Goal: Information Seeking & Learning: Learn about a topic

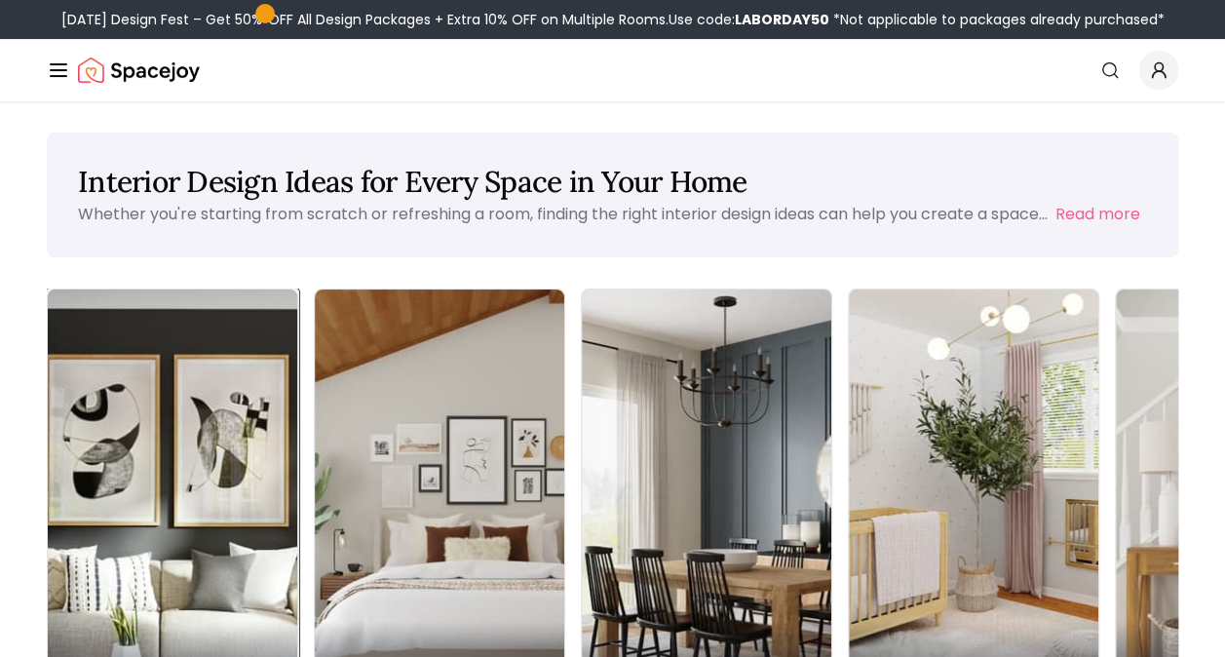
click at [146, 383] on img at bounding box center [173, 510] width 262 height 463
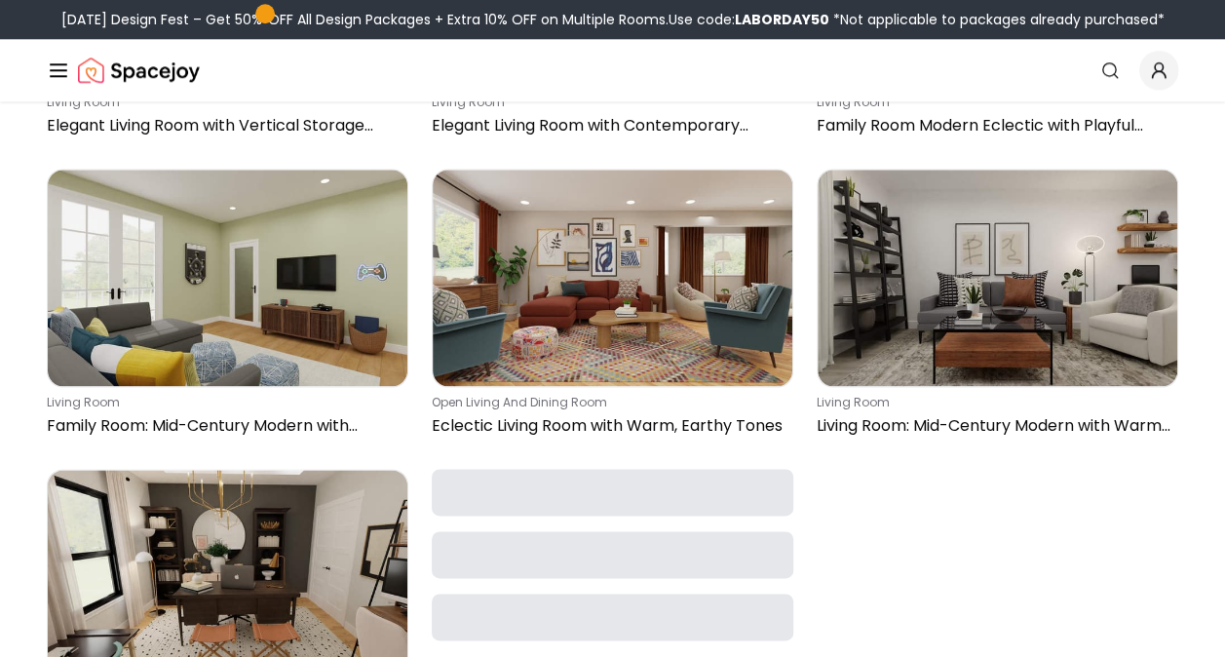
scroll to position [318, 0]
